Goal: Task Accomplishment & Management: Use online tool/utility

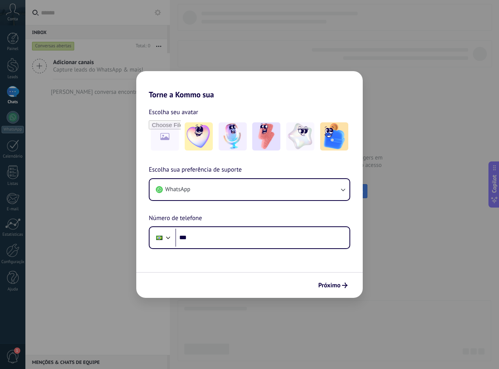
click at [317, 310] on div "Torne a Kommo sua Escolha seu avatar Escolha sua preferência de suporte WhatsAp…" at bounding box center [249, 184] width 499 height 369
click at [287, 292] on div "Próximo" at bounding box center [249, 285] width 226 height 26
click at [292, 326] on div "Torne a Kommo sua Escolha seu avatar Escolha sua preferência de suporte WhatsAp…" at bounding box center [249, 184] width 499 height 369
drag, startPoint x: 295, startPoint y: 287, endPoint x: 183, endPoint y: 30, distance: 280.7
click at [298, 285] on div "Próximo" at bounding box center [249, 285] width 226 height 26
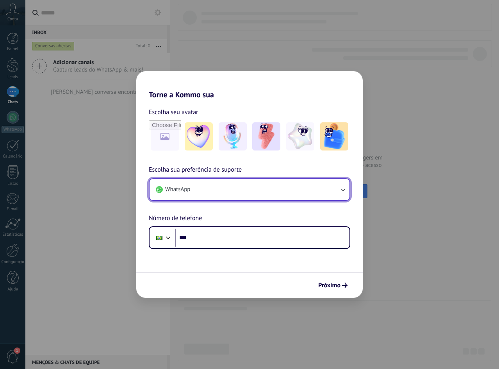
click at [224, 188] on button "WhatsApp" at bounding box center [250, 189] width 200 height 21
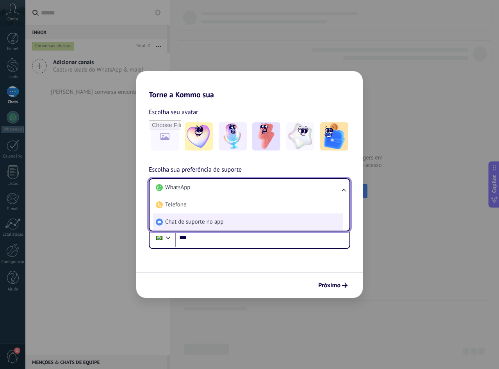
click at [212, 225] on span "Chat de suporte no app" at bounding box center [194, 222] width 59 height 8
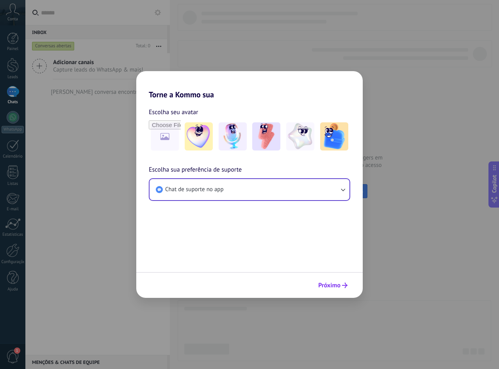
click at [346, 282] on button "Próximo" at bounding box center [333, 284] width 36 height 13
